Goal: Task Accomplishment & Management: Use online tool/utility

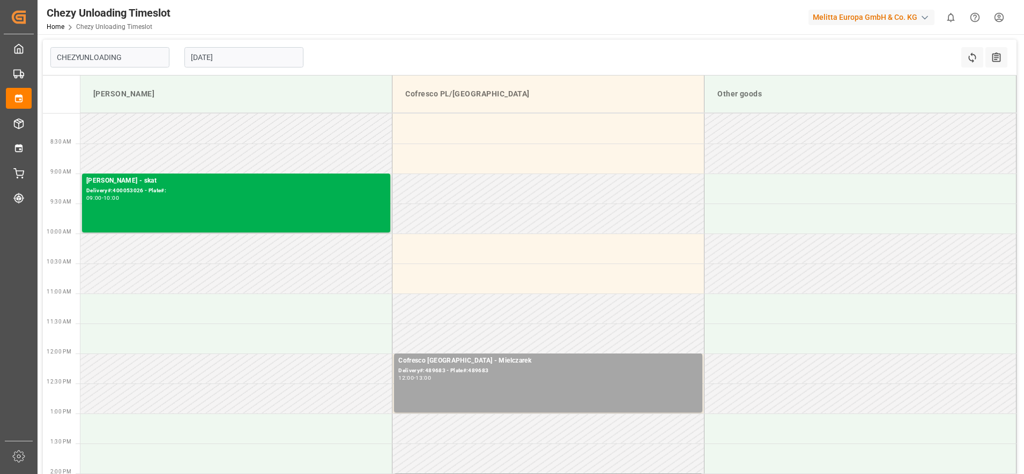
type input "Chezy Unloading"
click at [234, 54] on input "[DATE]" at bounding box center [243, 57] width 119 height 20
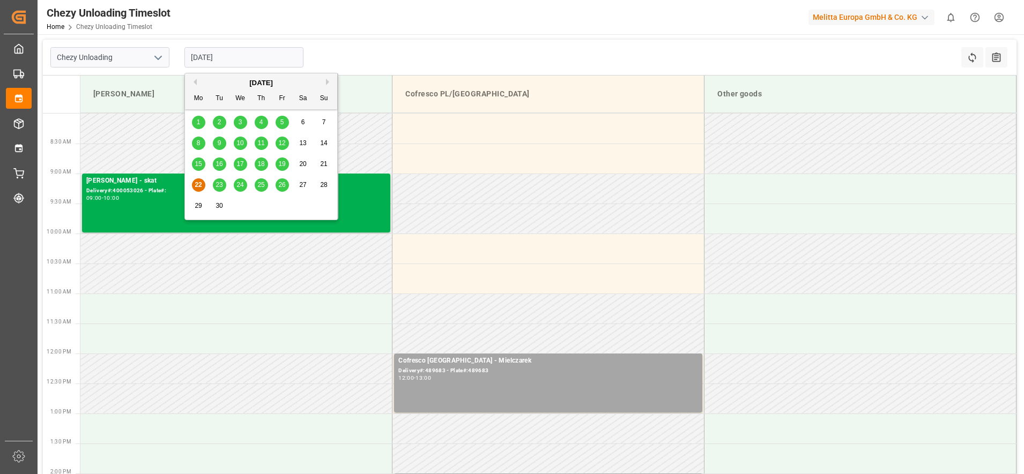
click at [241, 187] on span "24" at bounding box center [239, 185] width 7 height 8
type input "[DATE]"
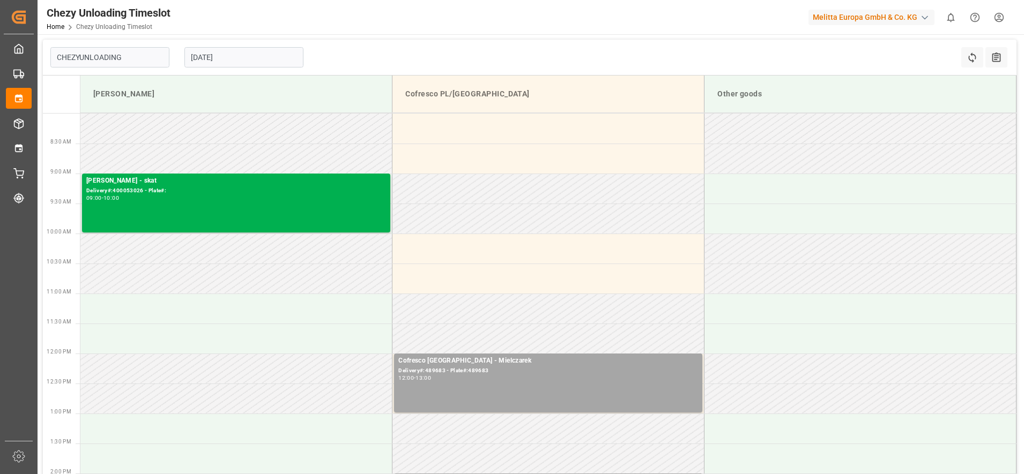
type input "Chezy Unloading"
click at [235, 51] on input "[DATE]" at bounding box center [243, 57] width 119 height 20
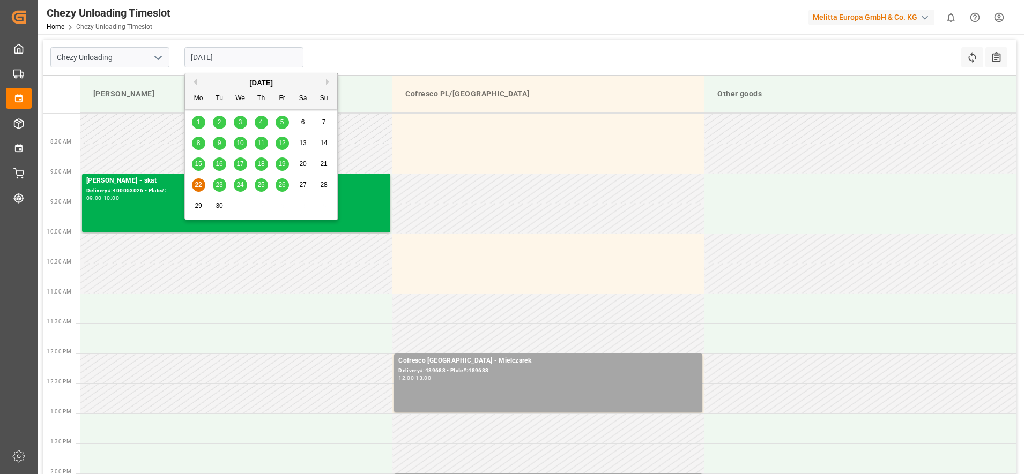
click at [242, 186] on span "24" at bounding box center [239, 185] width 7 height 8
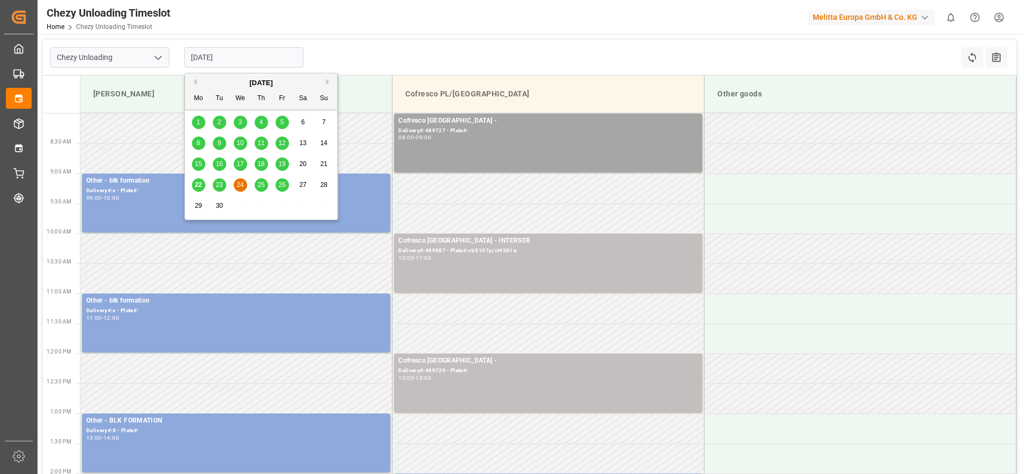
click at [228, 56] on input "[DATE]" at bounding box center [243, 57] width 119 height 20
click at [261, 188] on span "25" at bounding box center [260, 185] width 7 height 8
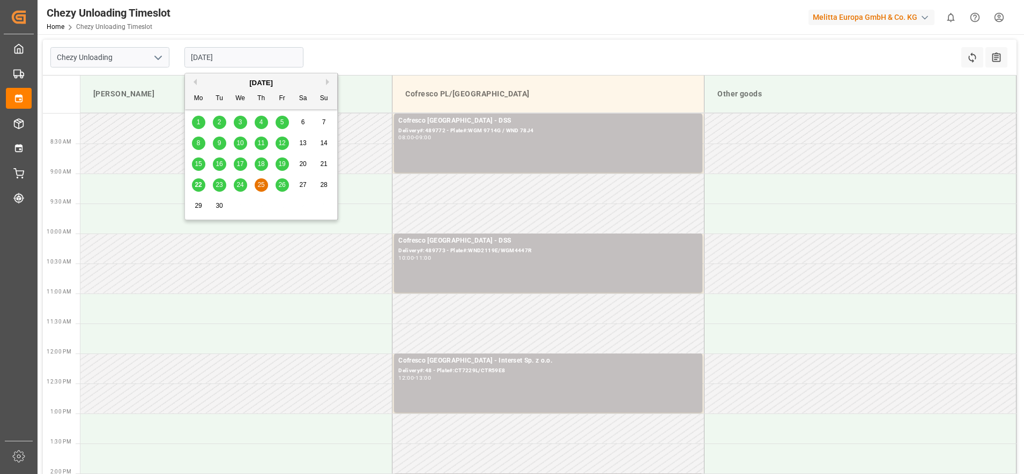
click at [213, 55] on input "25.09.2025" at bounding box center [243, 57] width 119 height 20
click at [189, 166] on div "15 16 17 18 19 20 21" at bounding box center [261, 164] width 146 height 21
click at [196, 162] on span "15" at bounding box center [198, 164] width 7 height 8
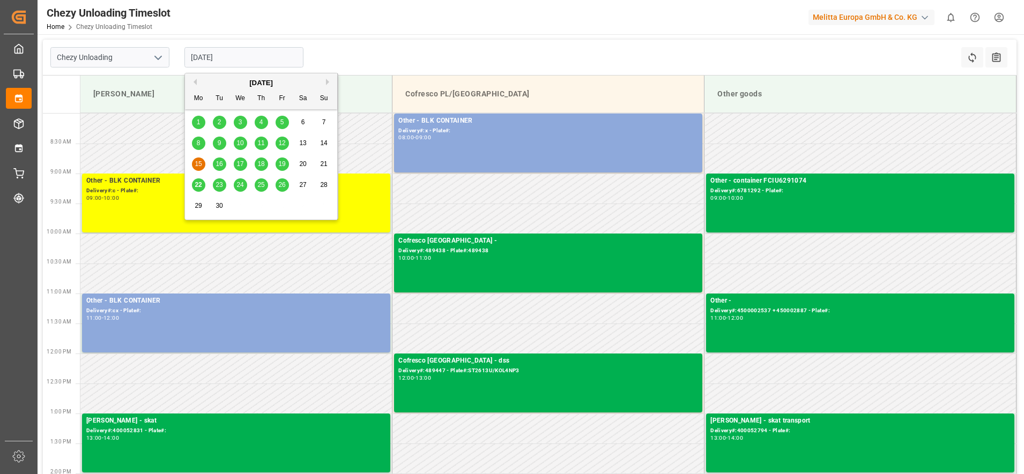
click at [270, 63] on input "15.09.2025" at bounding box center [243, 57] width 119 height 20
click at [221, 163] on span "16" at bounding box center [219, 164] width 7 height 8
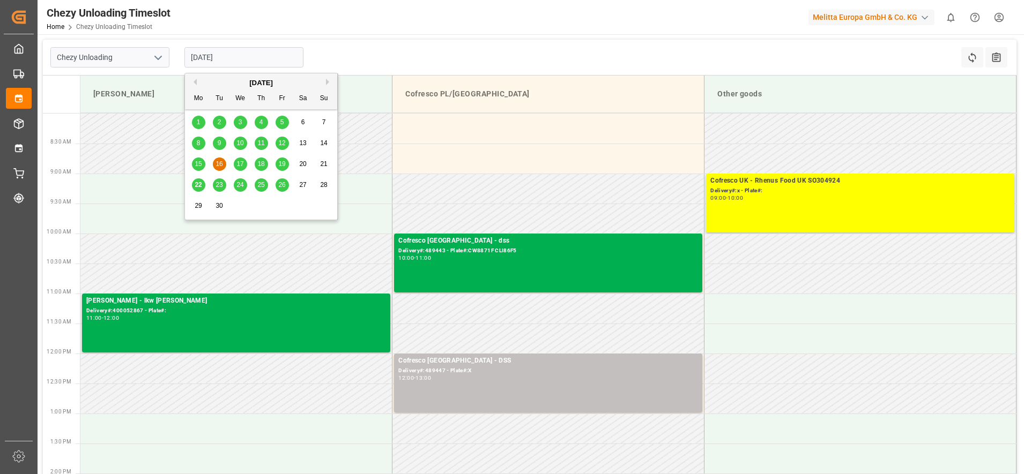
click at [248, 63] on input "16.09.2025" at bounding box center [243, 57] width 119 height 20
click at [240, 159] on div "17" at bounding box center [240, 164] width 13 height 13
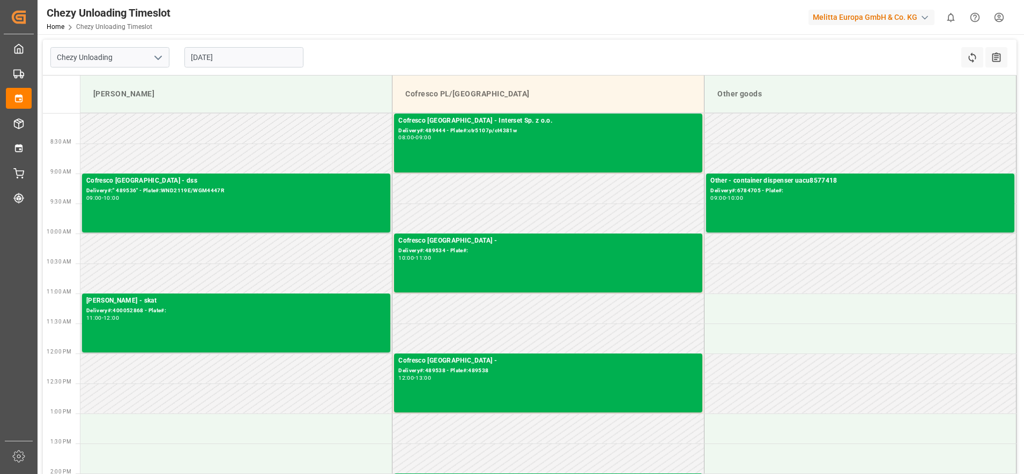
click at [281, 58] on input "17.09.2025" at bounding box center [243, 57] width 119 height 20
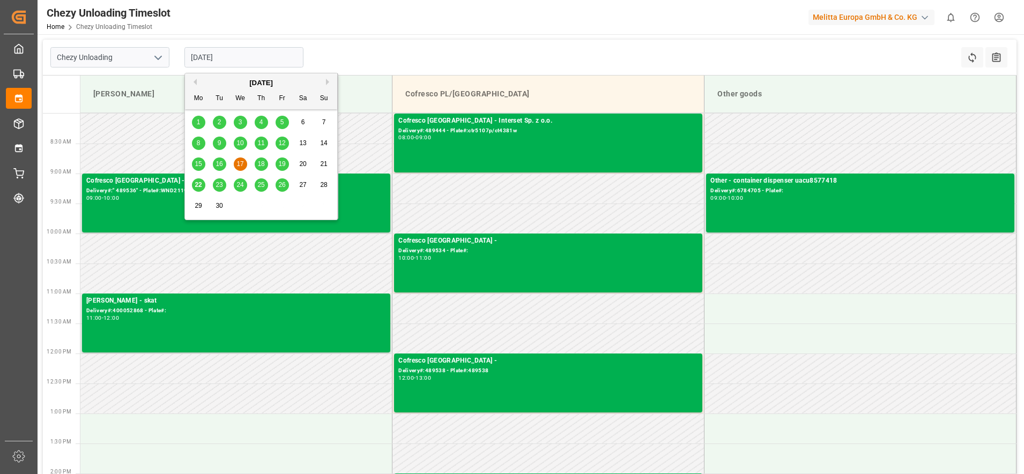
click at [264, 162] on span "18" at bounding box center [260, 164] width 7 height 8
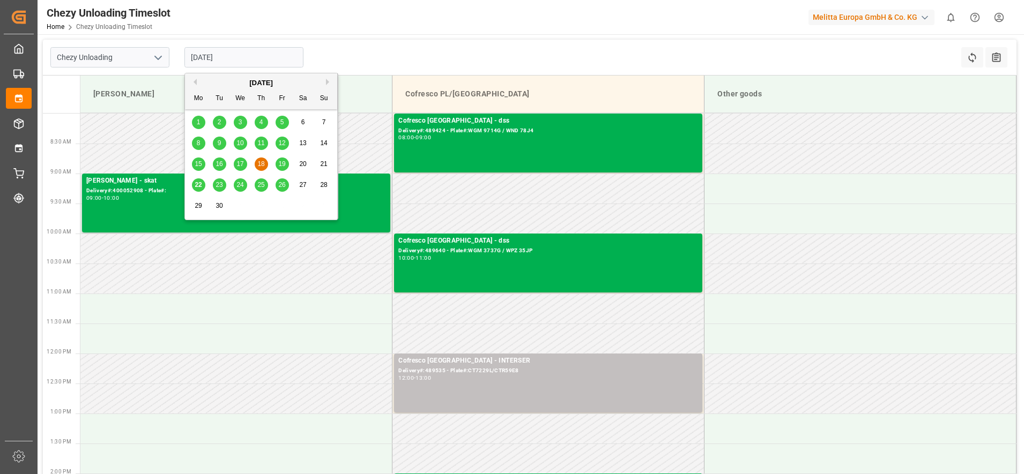
click at [281, 55] on input "18.09.2025" at bounding box center [243, 57] width 119 height 20
click at [278, 171] on div "19" at bounding box center [282, 164] width 13 height 13
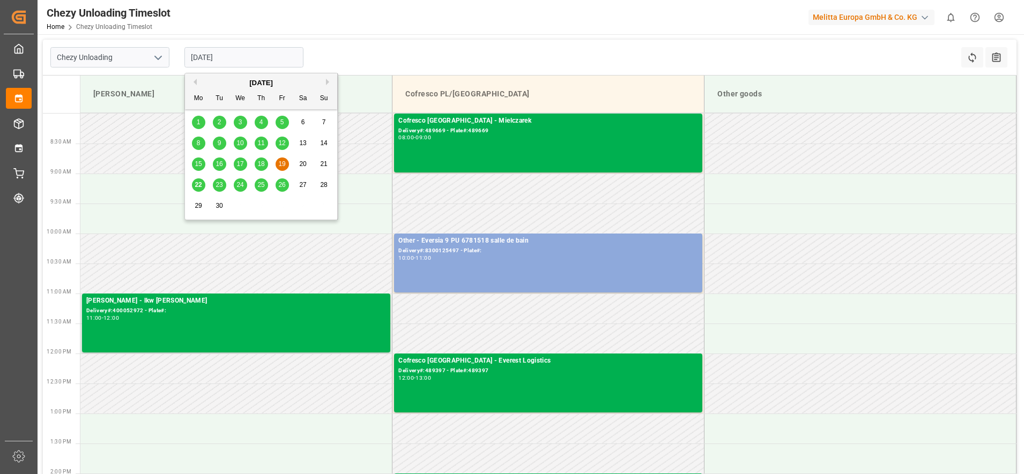
click at [271, 60] on input "19.09.2025" at bounding box center [243, 57] width 119 height 20
click at [241, 182] on span "24" at bounding box center [239, 185] width 7 height 8
type input "[DATE]"
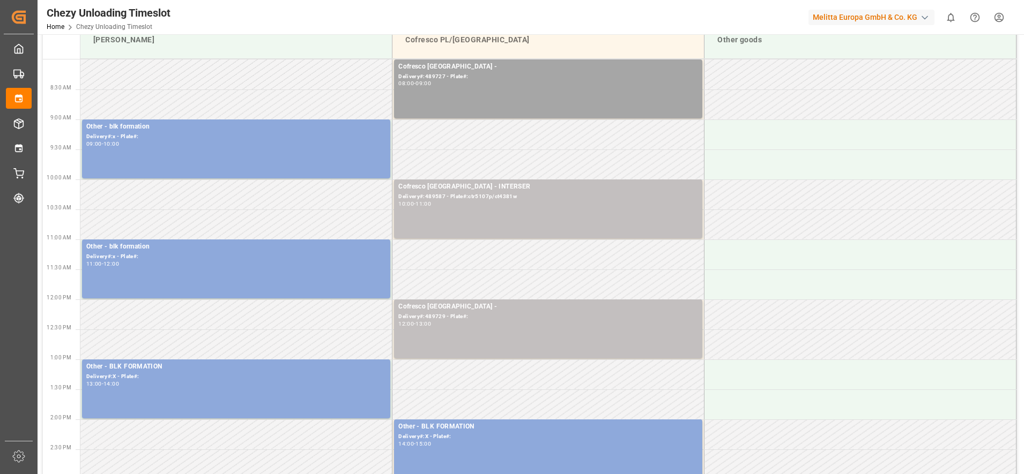
scroll to position [201, 0]
